Goal: Task Accomplishment & Management: Use online tool/utility

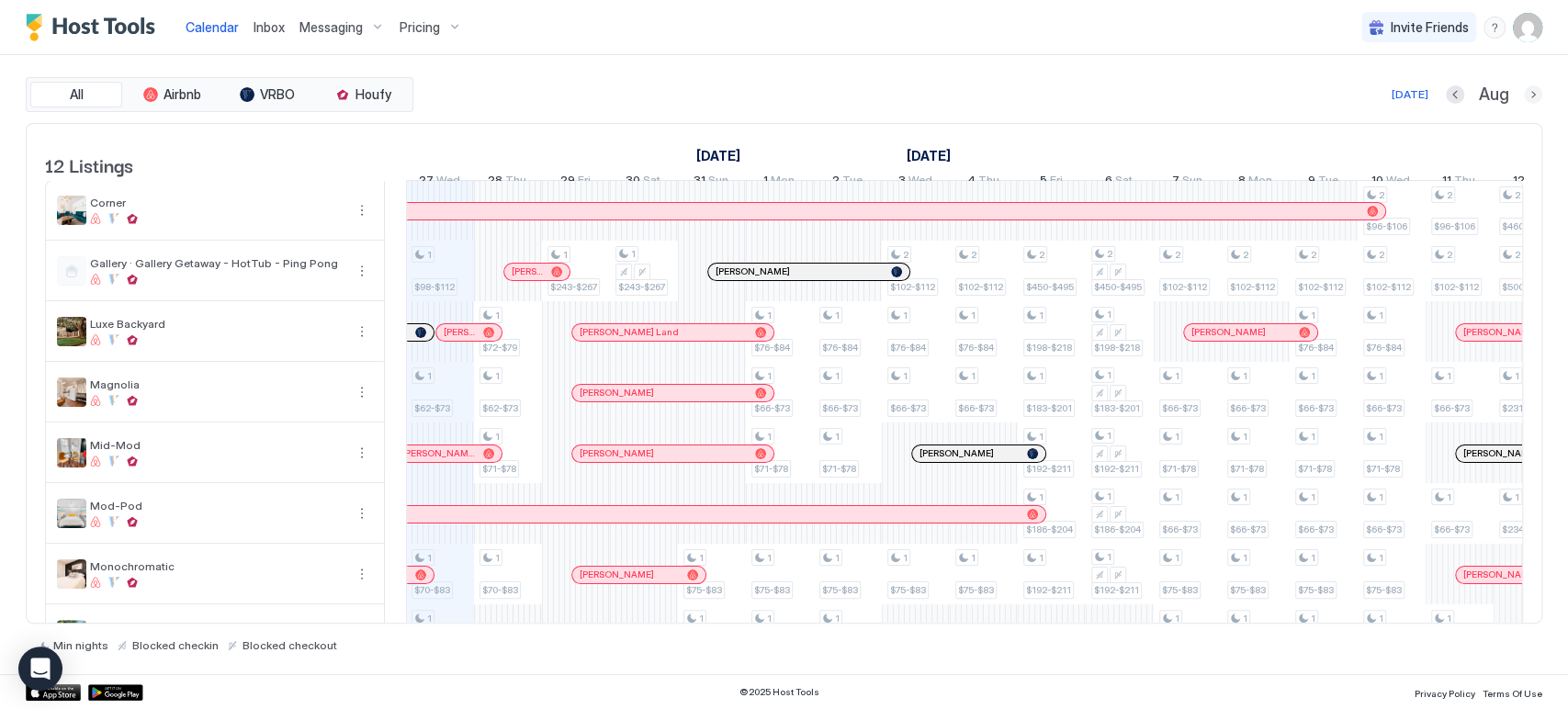
click at [1532, 111] on div "All Airbnb VRBO Houfy [DATE] [DATE] Listings [DATE] [DATE] [DATE] 12 Tue 13 Wed…" at bounding box center [784, 365] width 1516 height 575
click at [1533, 97] on button "Next month" at bounding box center [1533, 94] width 19 height 19
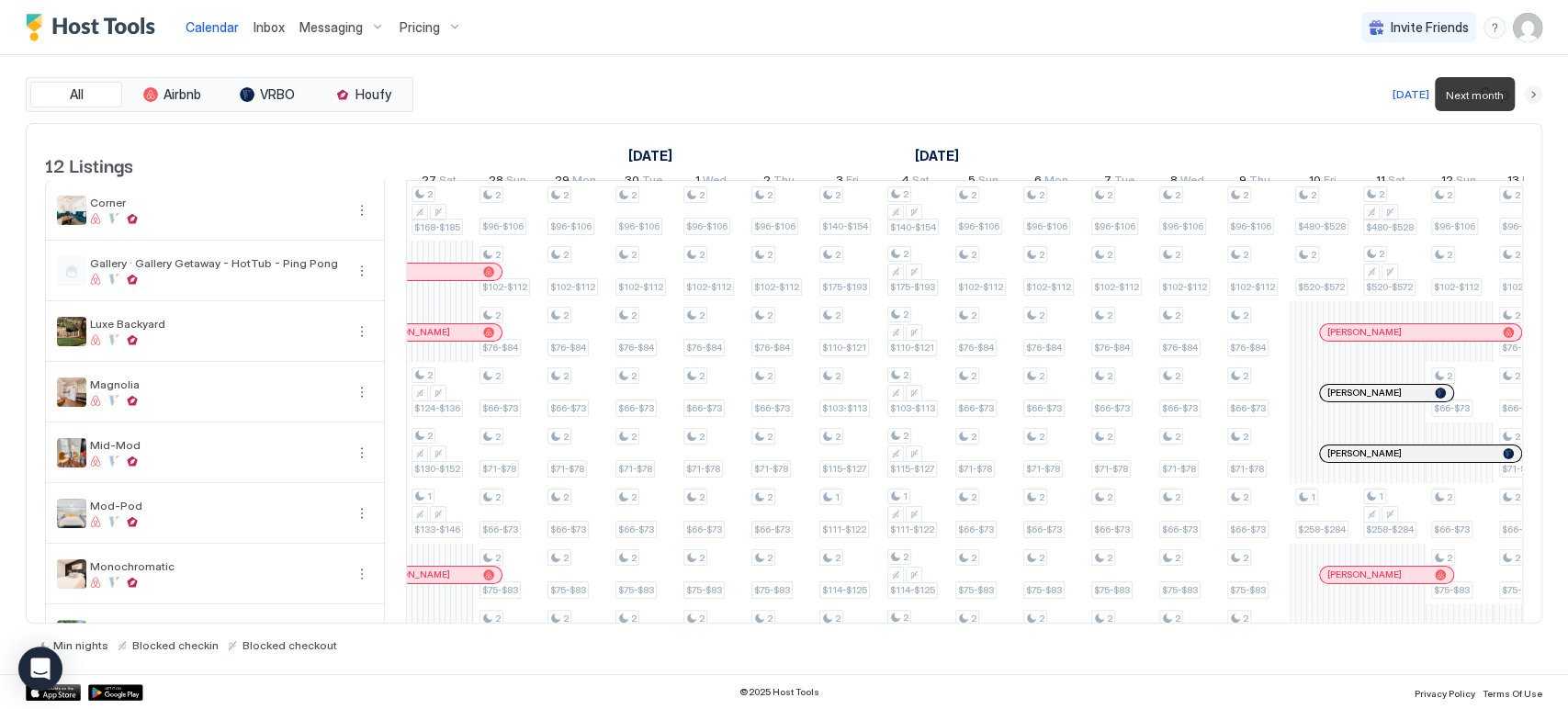
click at [1533, 97] on button "Next month" at bounding box center [1533, 94] width 19 height 19
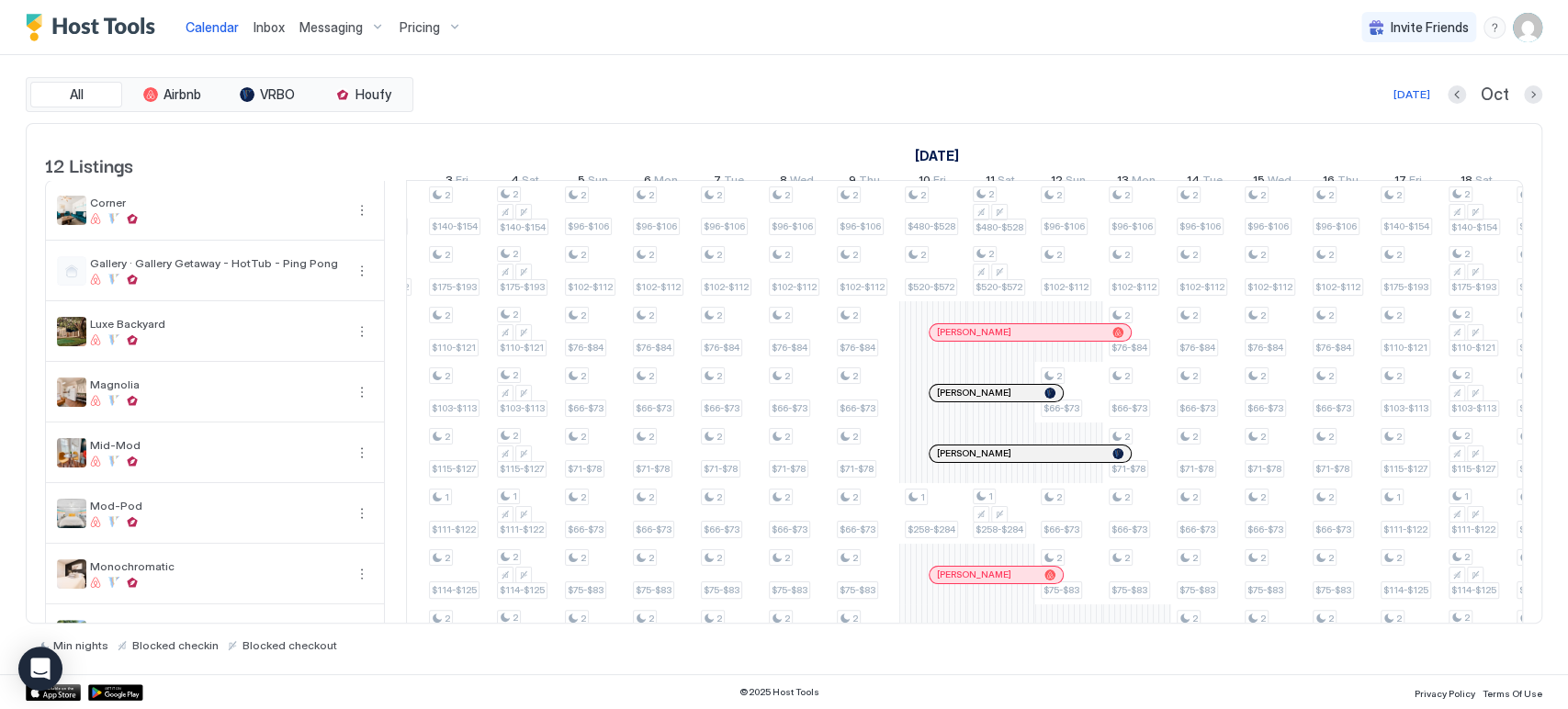
scroll to position [0, 664]
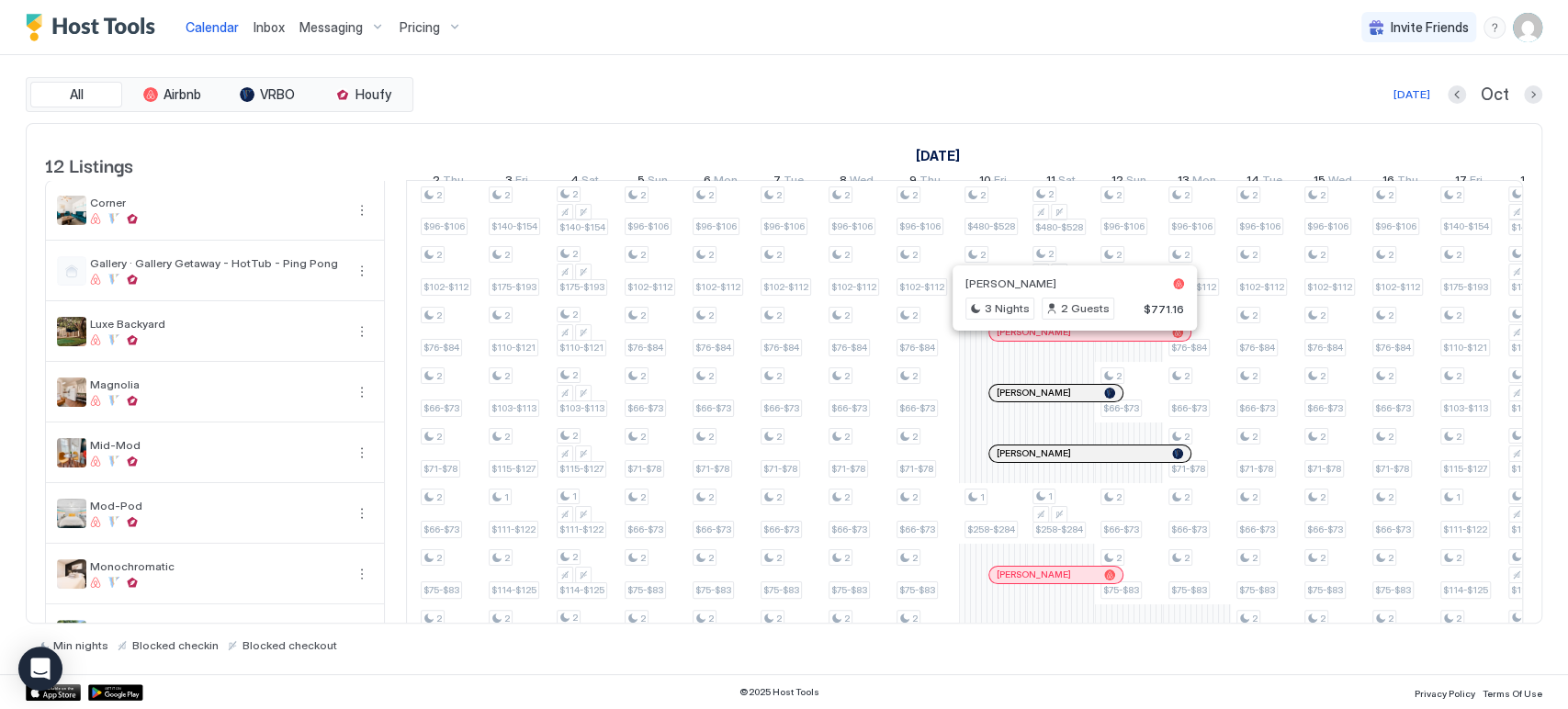
click at [1067, 340] on div at bounding box center [1067, 332] width 15 height 15
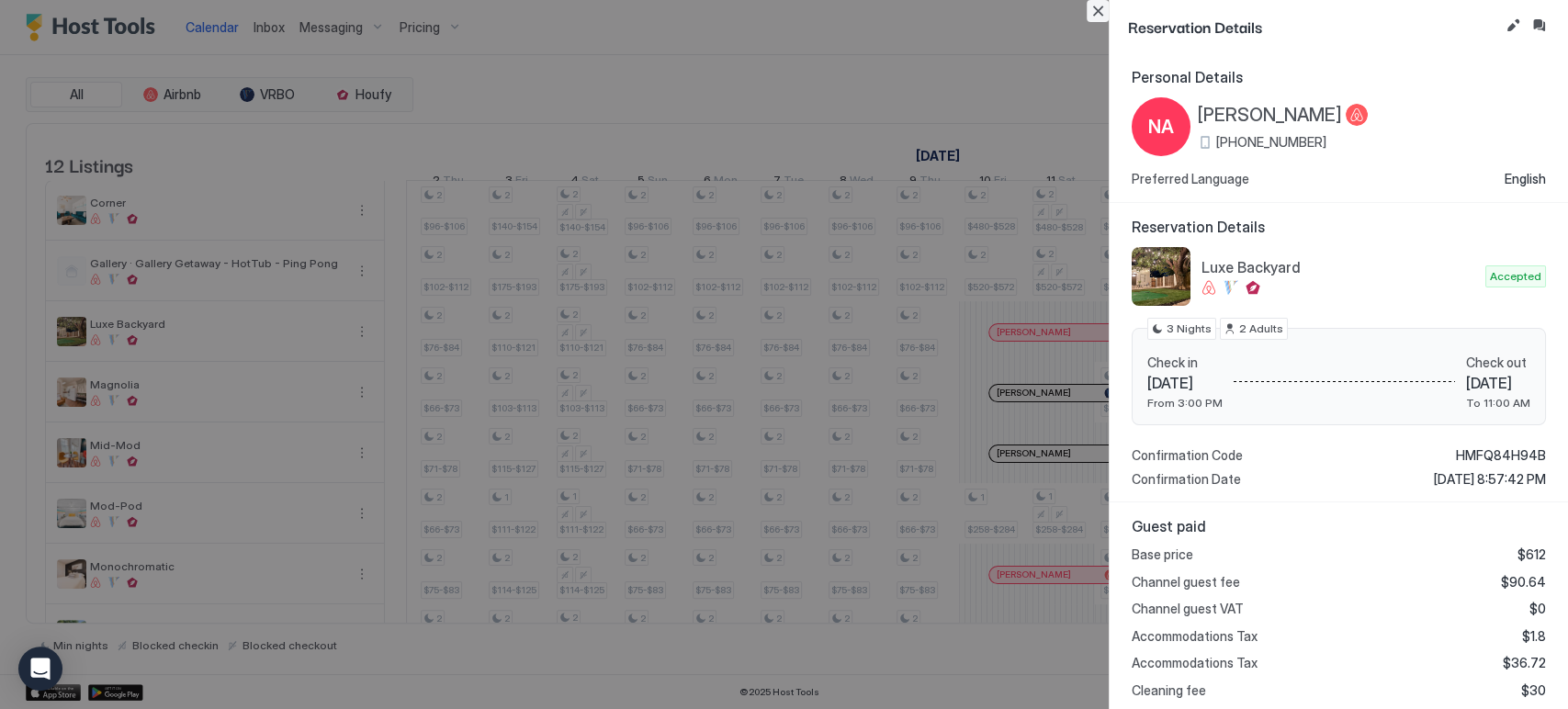
click at [1102, 9] on button "Close" at bounding box center [1098, 11] width 22 height 22
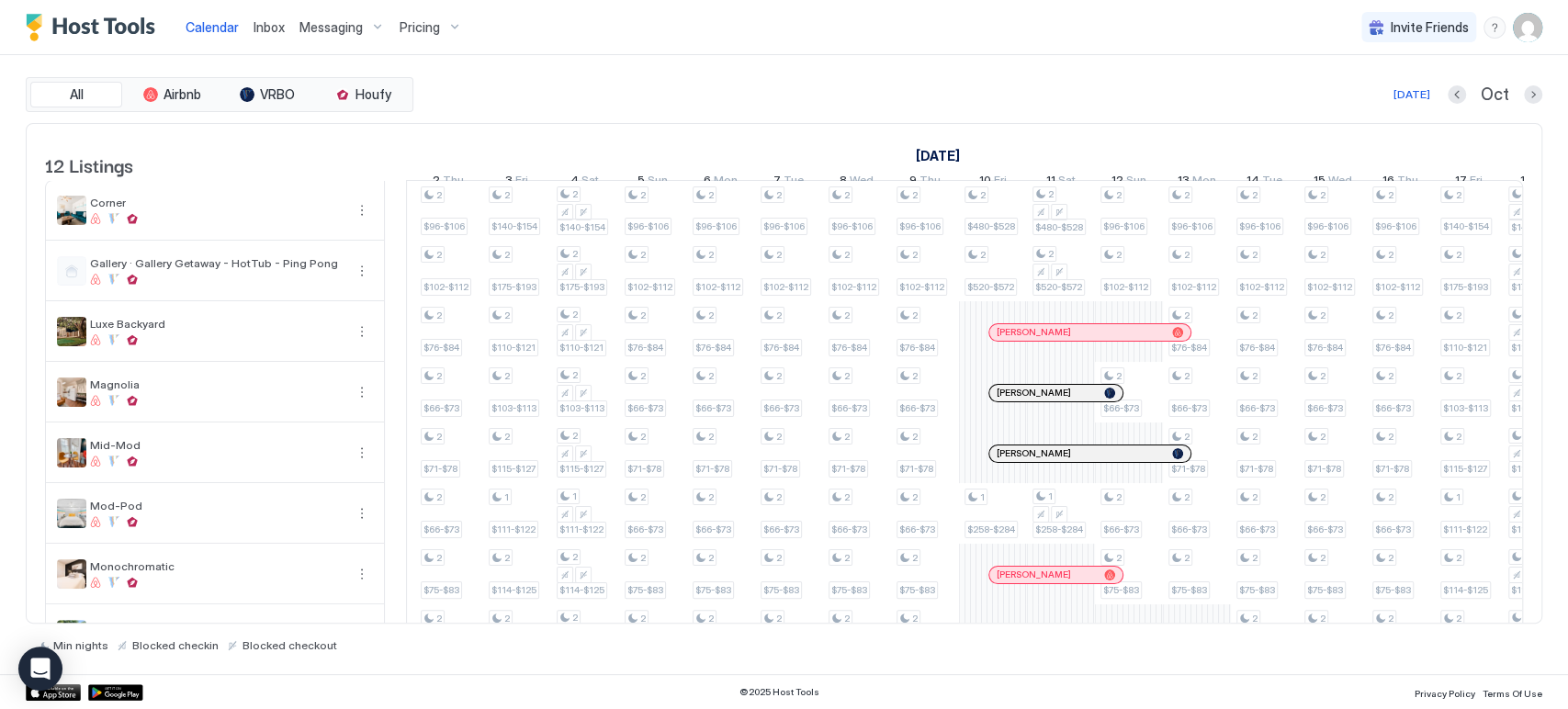
click at [1057, 401] on div at bounding box center [1050, 393] width 15 height 15
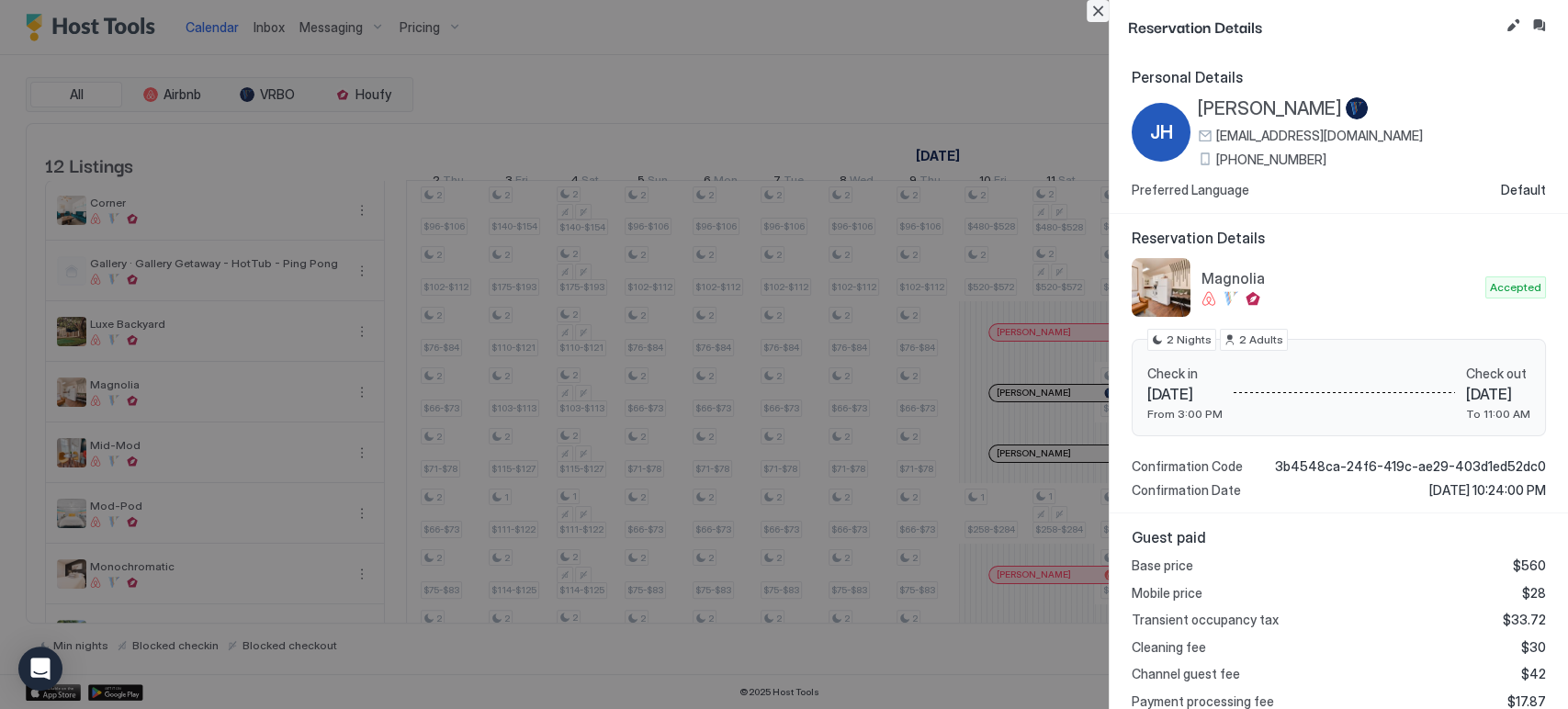
click at [1102, 21] on button "Close" at bounding box center [1098, 11] width 22 height 22
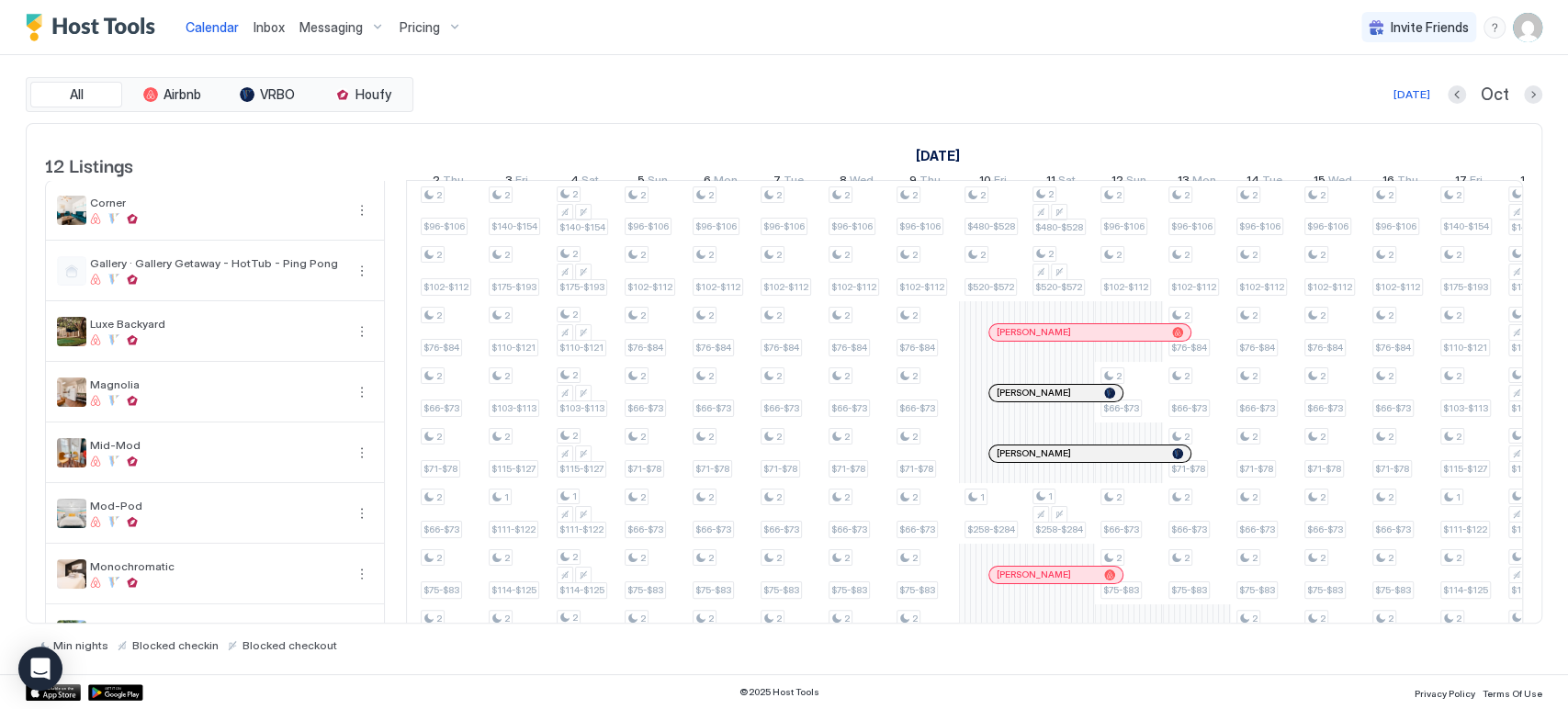
click at [1076, 340] on div at bounding box center [1077, 332] width 15 height 15
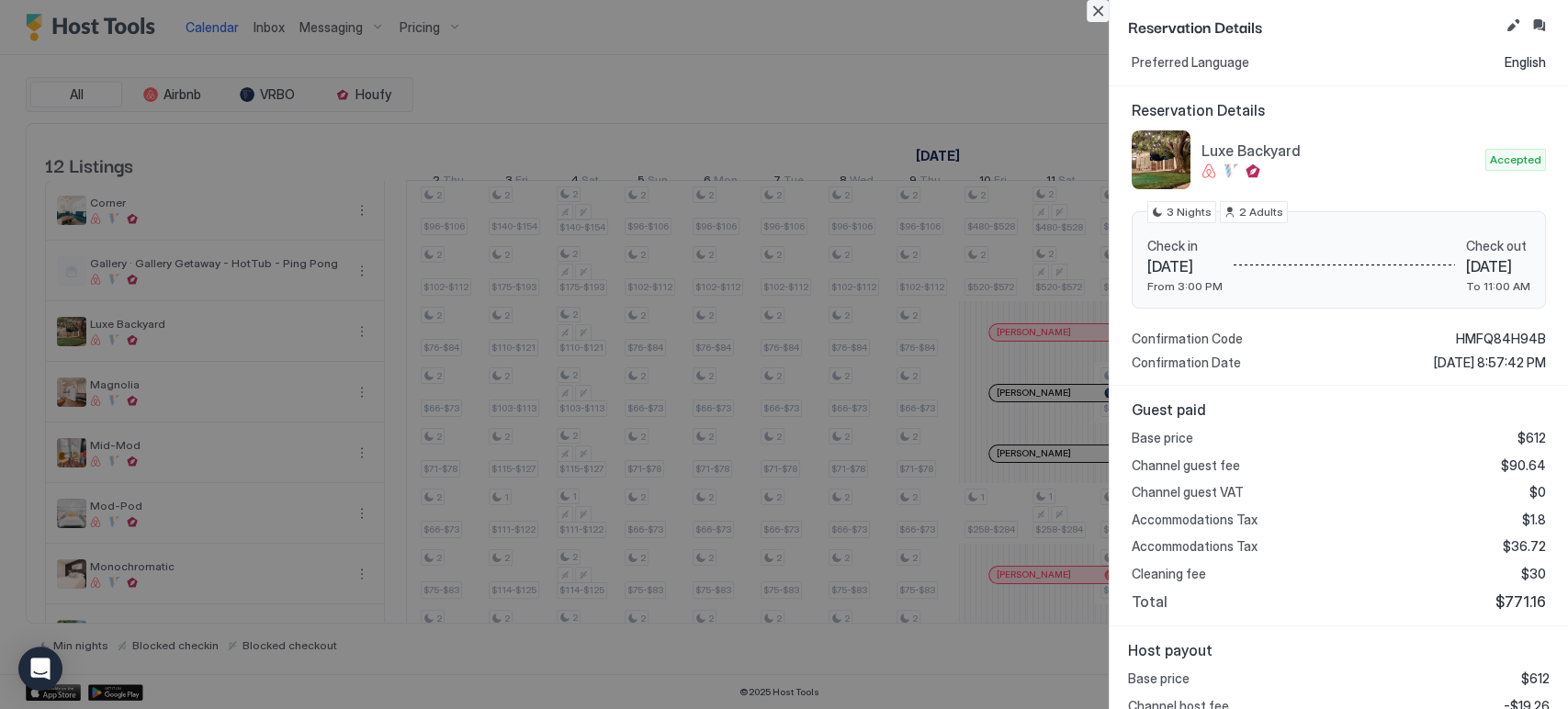
click at [1099, 13] on button "Close" at bounding box center [1098, 11] width 22 height 22
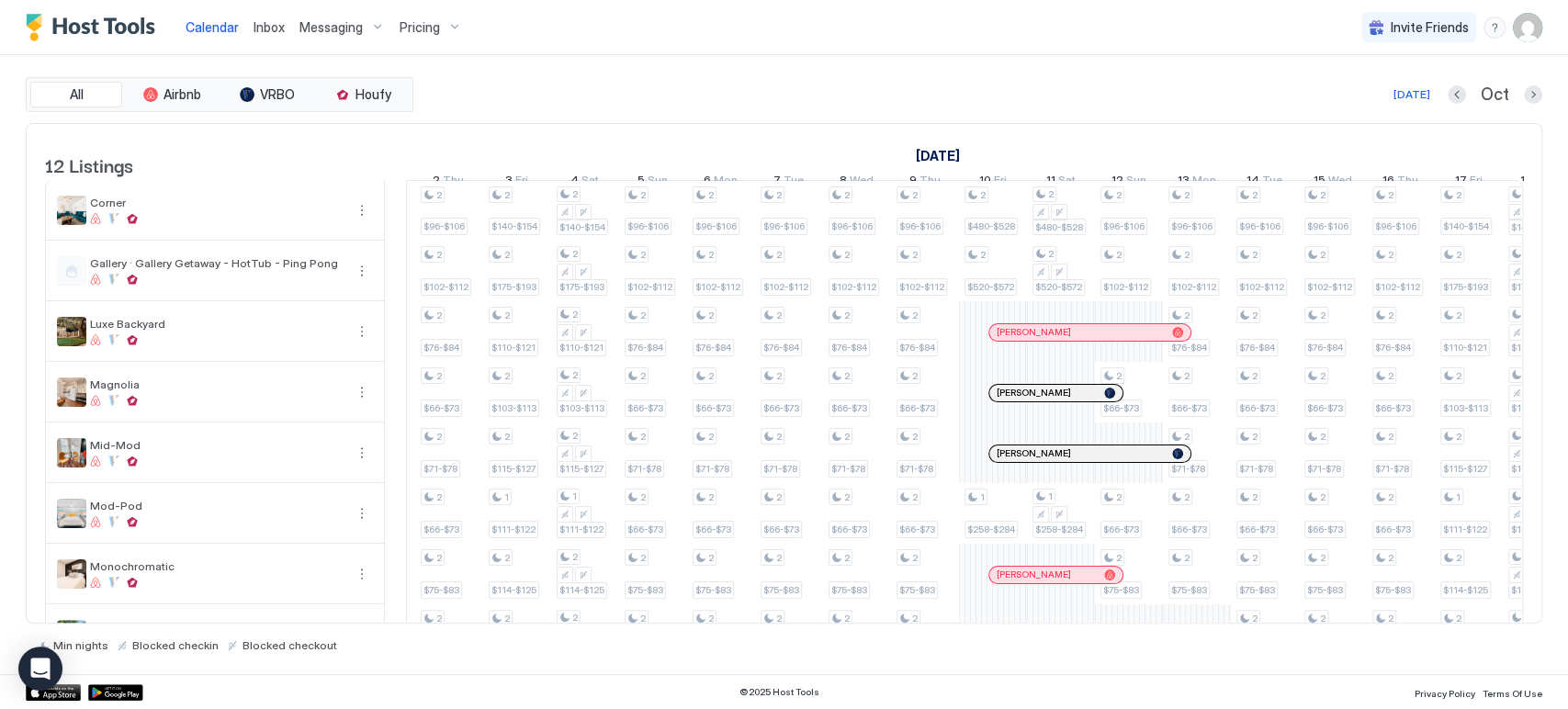
click at [1041, 401] on div at bounding box center [1041, 393] width 15 height 15
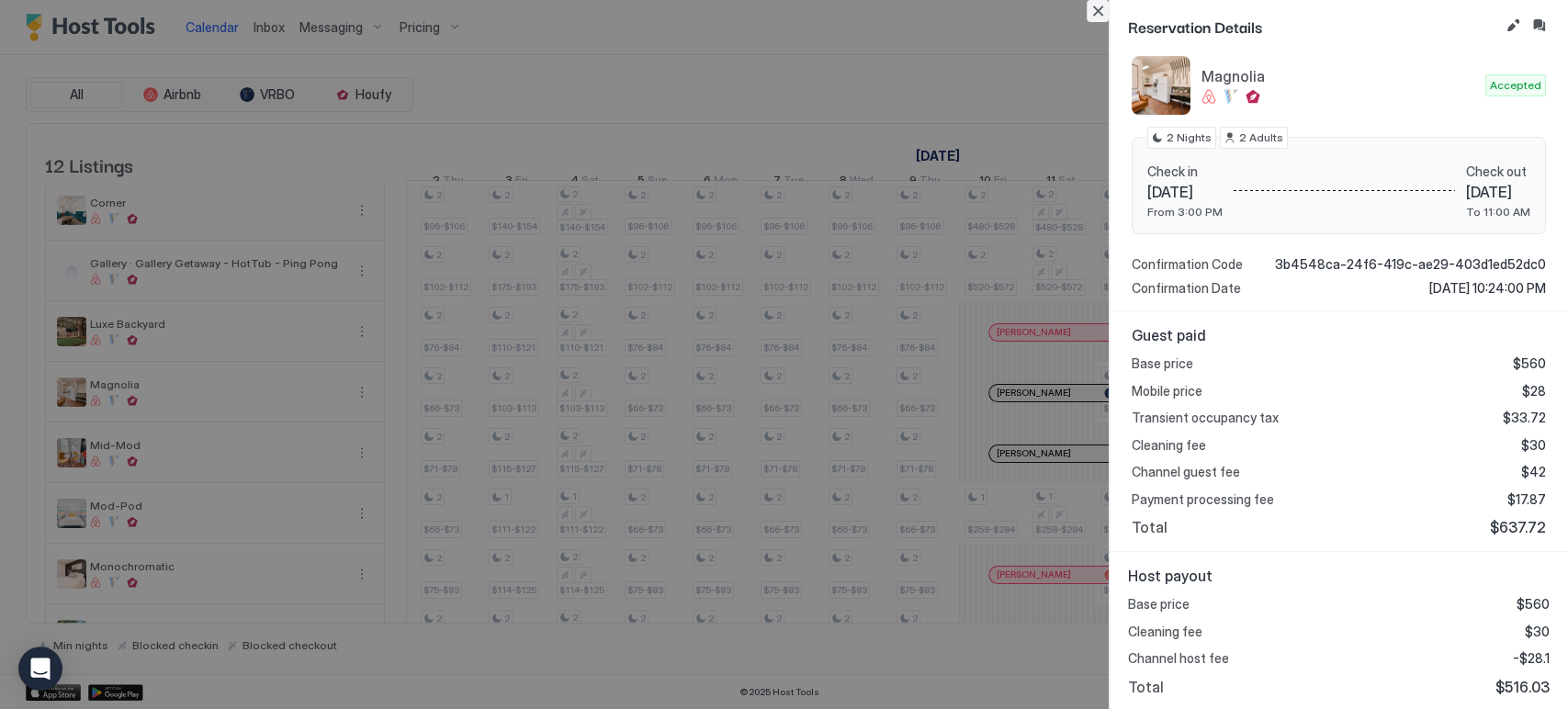
click at [1103, 7] on button "Close" at bounding box center [1098, 11] width 22 height 22
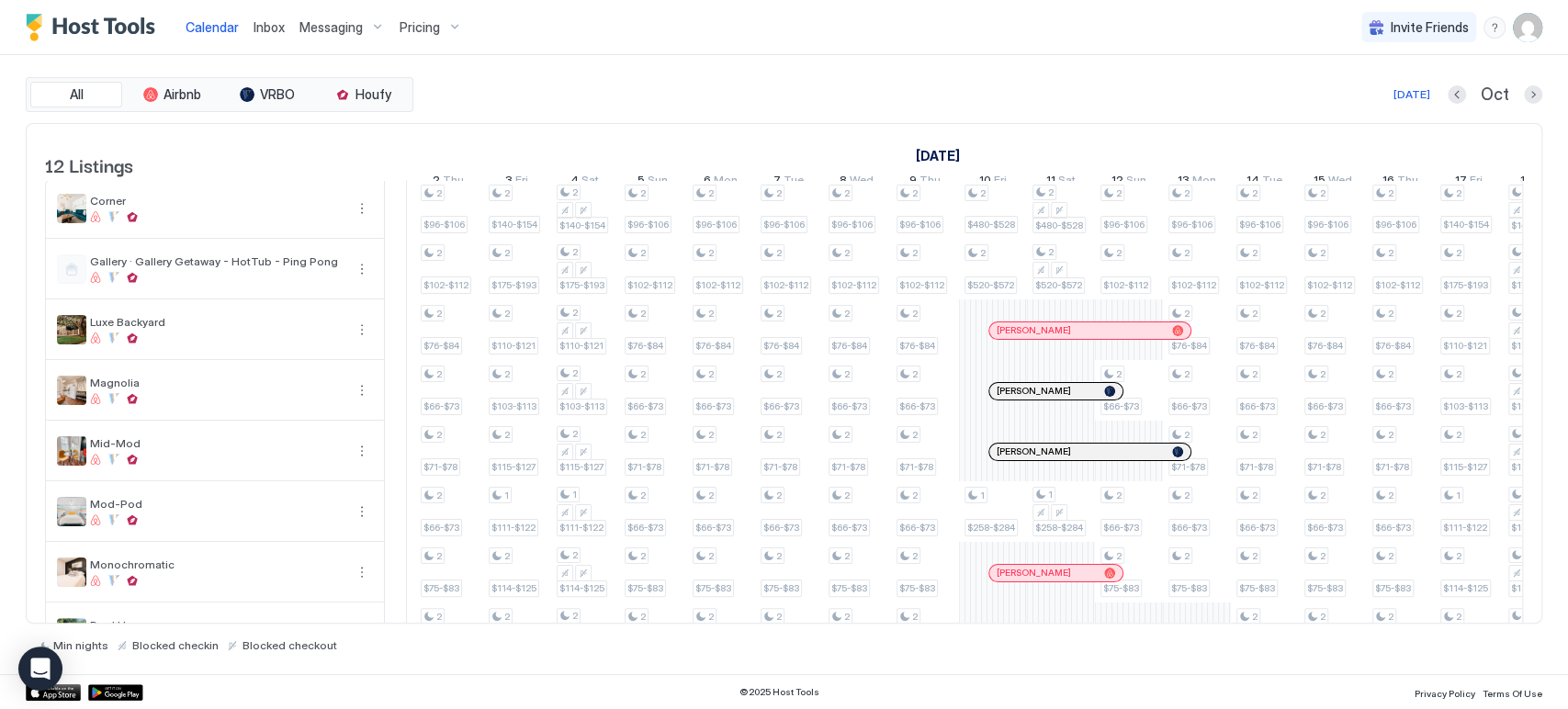
scroll to position [0, 0]
